Goal: Entertainment & Leisure: Consume media (video, audio)

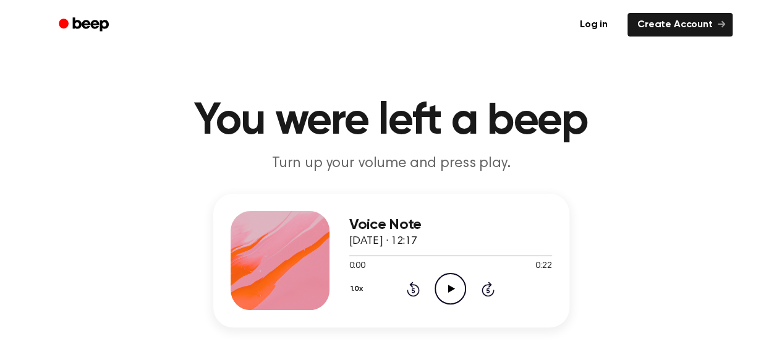
click at [453, 280] on icon "Play Audio" at bounding box center [451, 289] width 32 height 32
click at [417, 243] on span "[DATE] · 12:39" at bounding box center [383, 241] width 68 height 11
click at [551, 262] on div "Voice Note [DATE] · 12:39 0:00 2:59 Your browser does not support the [object O…" at bounding box center [391, 260] width 356 height 134
click at [550, 265] on span "2:59" at bounding box center [543, 266] width 16 height 13
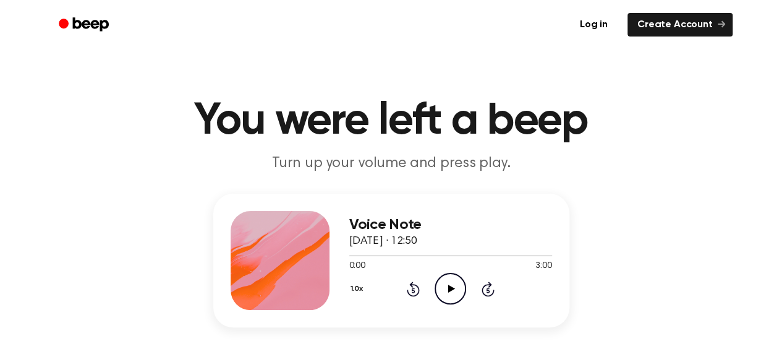
click at [463, 283] on icon "Play Audio" at bounding box center [451, 289] width 32 height 32
click at [346, 294] on div "Voice Note 20 September 2025 · 12:50 0:01 3:00 Your browser does not support th…" at bounding box center [391, 260] width 356 height 134
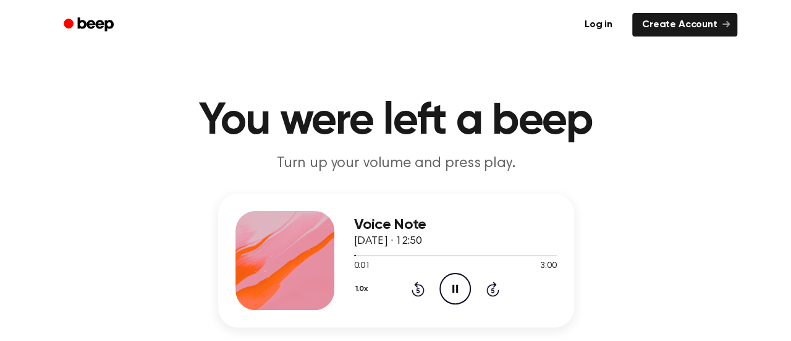
scroll to position [33, 0]
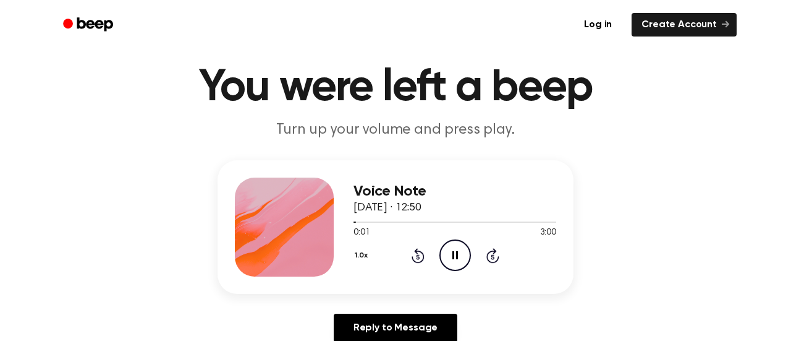
click at [354, 266] on div "1.0x" at bounding box center [363, 256] width 19 height 19
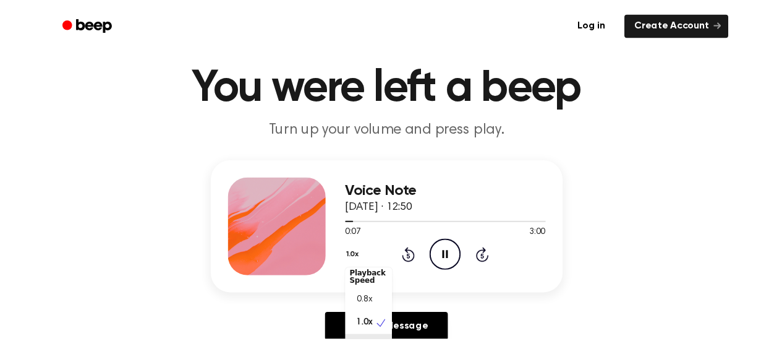
scroll to position [51, 0]
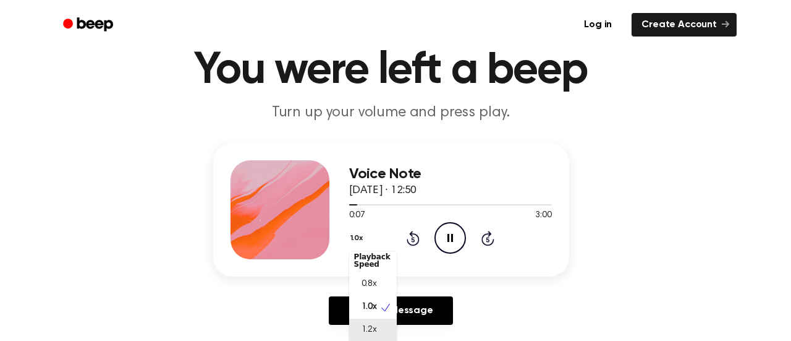
click at [375, 337] on div "1.2x" at bounding box center [373, 329] width 48 height 23
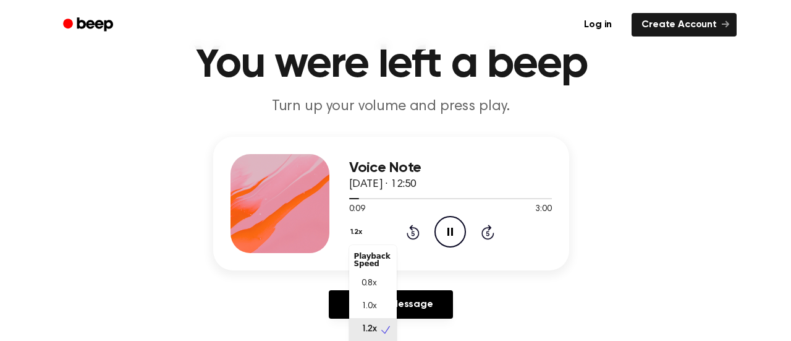
click at [359, 242] on button "1.2x" at bounding box center [358, 231] width 18 height 21
click at [387, 336] on div "1.5x" at bounding box center [373, 346] width 48 height 23
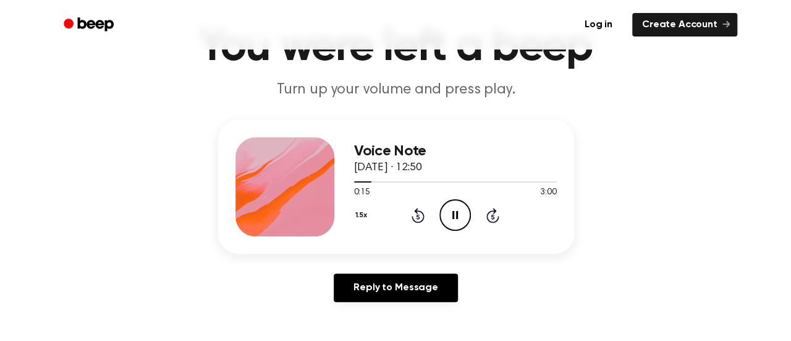
scroll to position [79, 0]
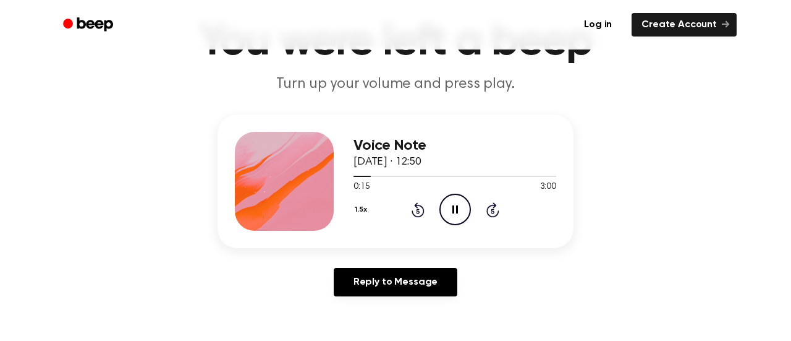
click at [364, 217] on button "1.5x" at bounding box center [363, 209] width 18 height 21
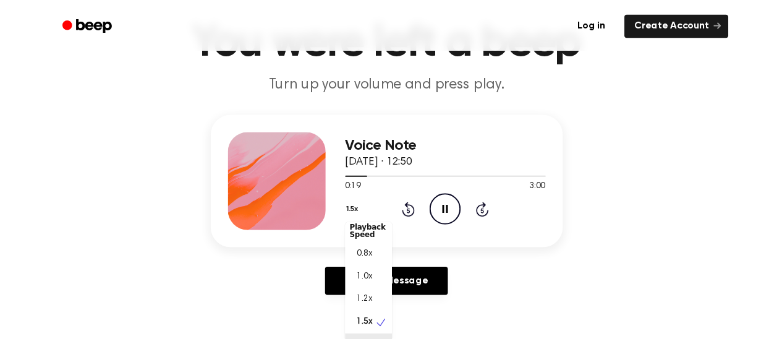
scroll to position [96, 0]
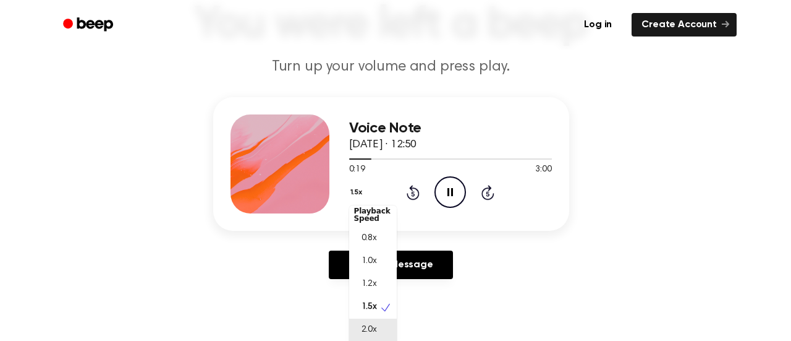
click at [380, 337] on div "2.0x" at bounding box center [373, 329] width 48 height 23
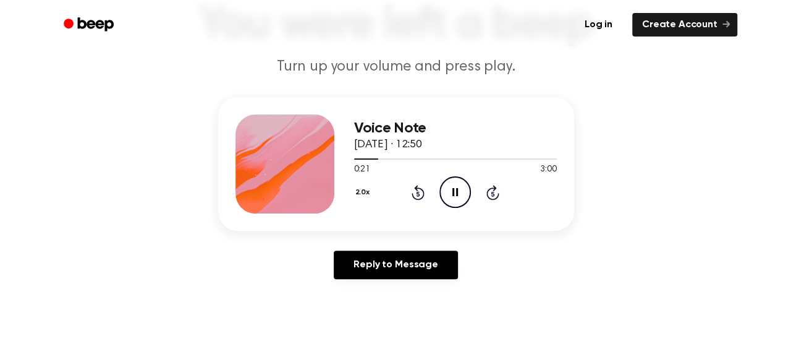
scroll to position [99, 0]
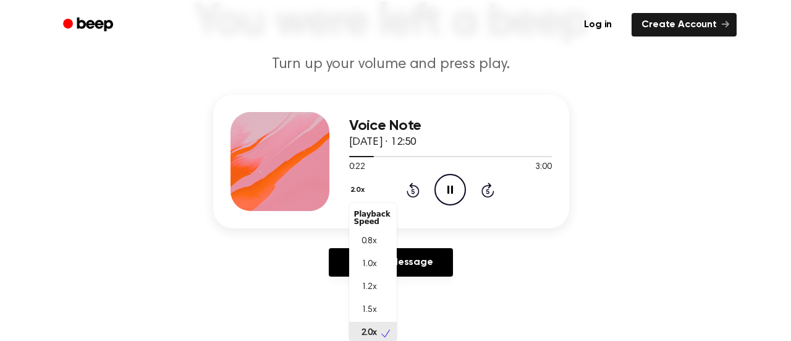
click at [359, 185] on button "2.0x" at bounding box center [359, 189] width 20 height 21
click at [262, 276] on div "Voice Note 20 September 2025 · 12:50 0:29 3:00 Your browser does not support th…" at bounding box center [391, 191] width 752 height 192
click at [359, 180] on button "2.0x" at bounding box center [359, 189] width 20 height 21
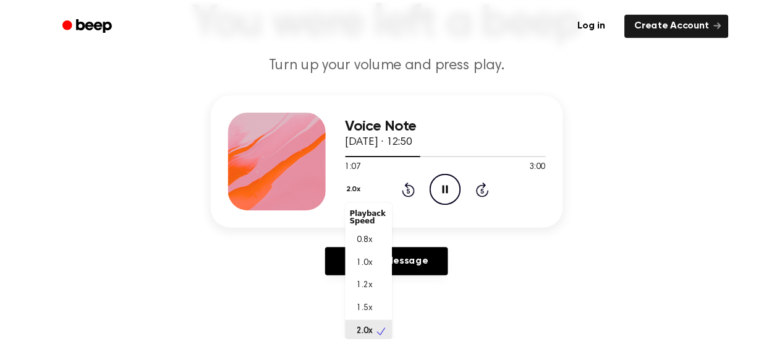
scroll to position [3, 0]
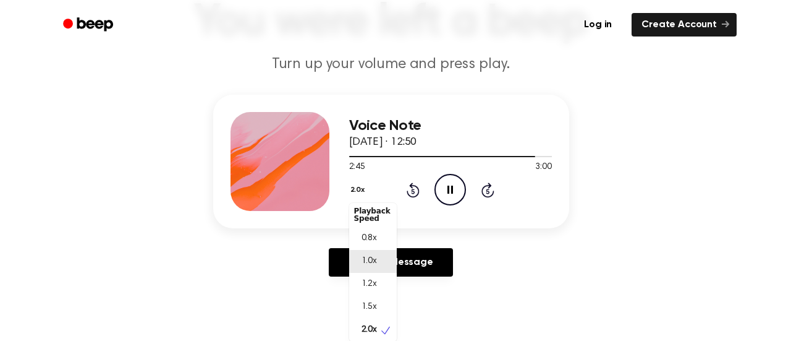
click at [382, 258] on div "1.0x" at bounding box center [373, 261] width 48 height 23
